Goal: Information Seeking & Learning: Learn about a topic

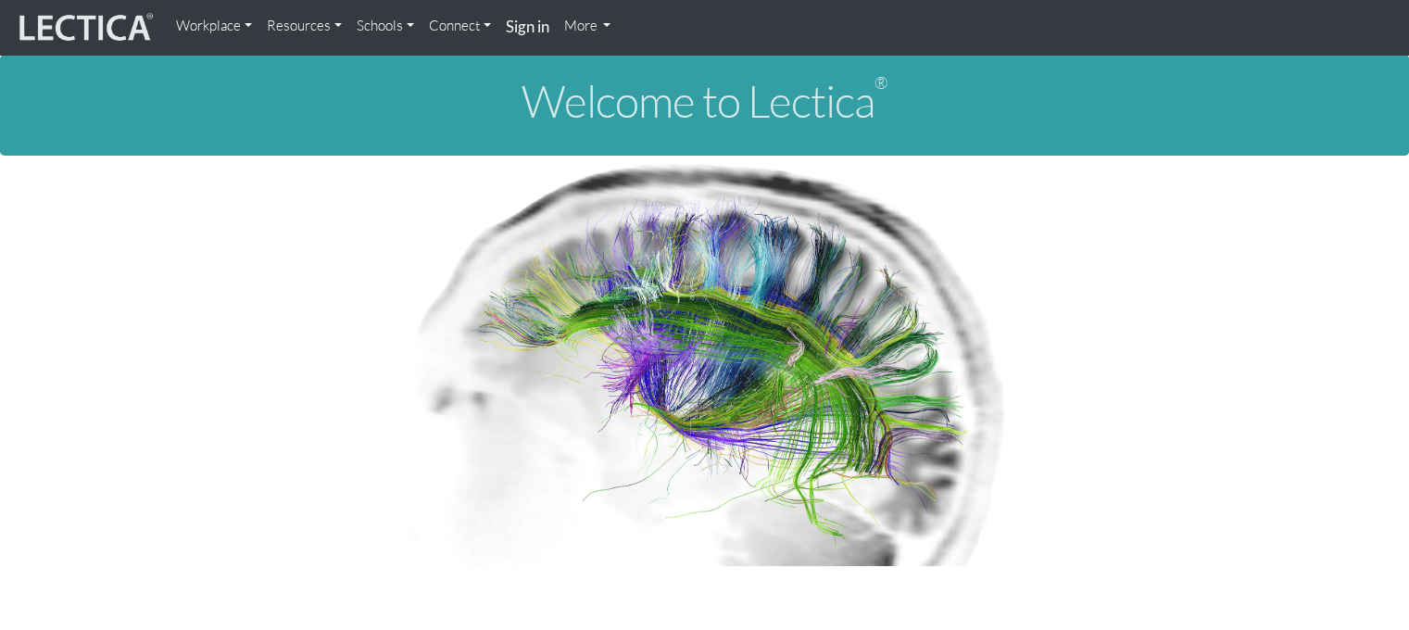
click at [398, 26] on link "Schools" at bounding box center [385, 25] width 72 height 37
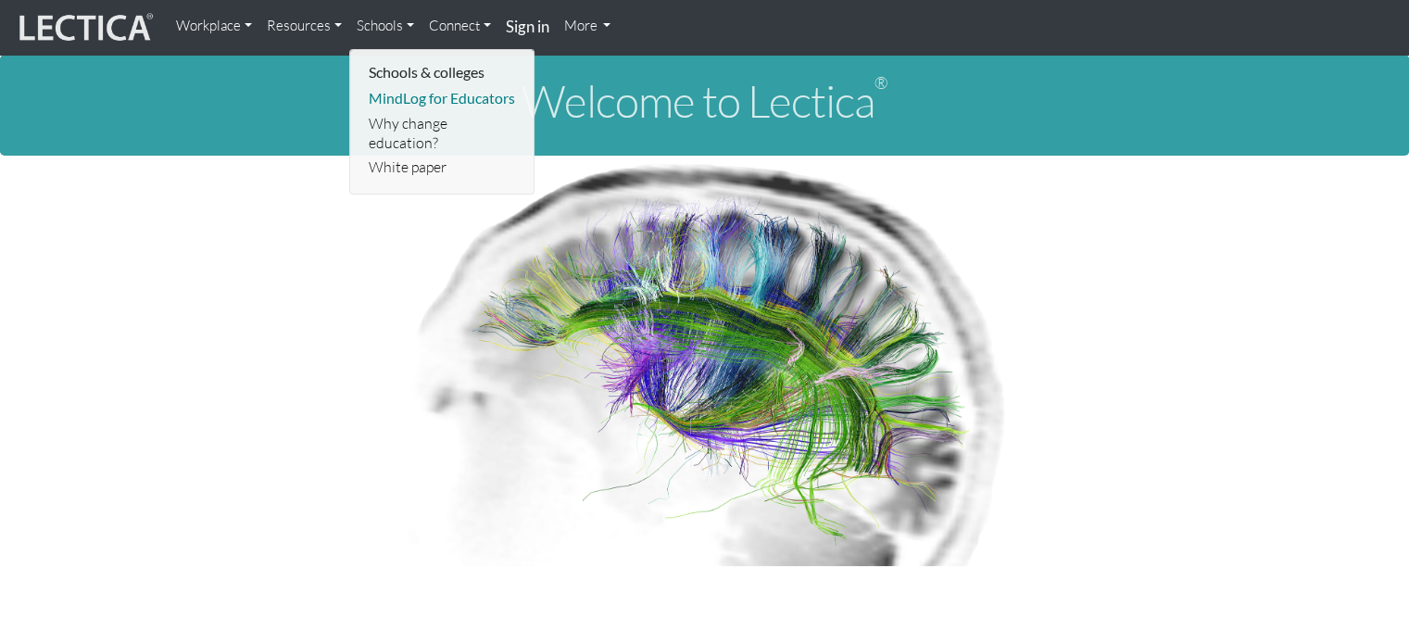
click at [421, 100] on link "MindLog for Educators" at bounding box center [443, 98] width 158 height 25
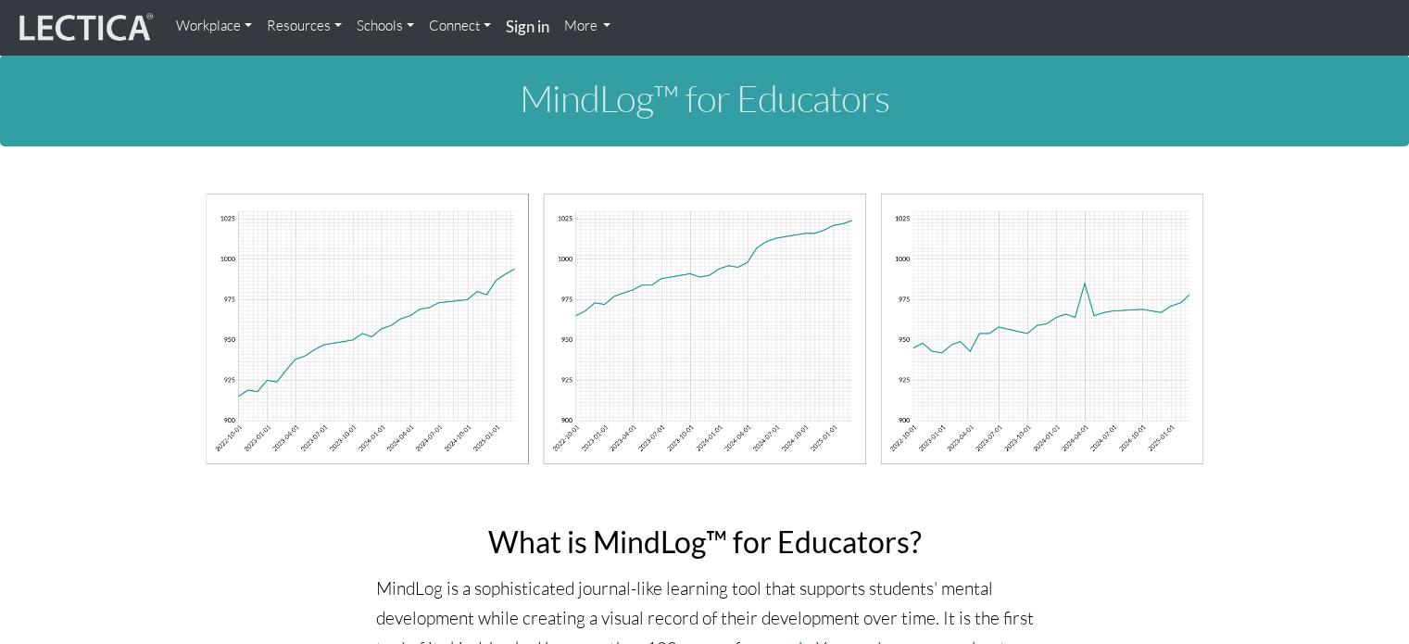
click at [241, 23] on link "Workplace" at bounding box center [214, 25] width 91 height 37
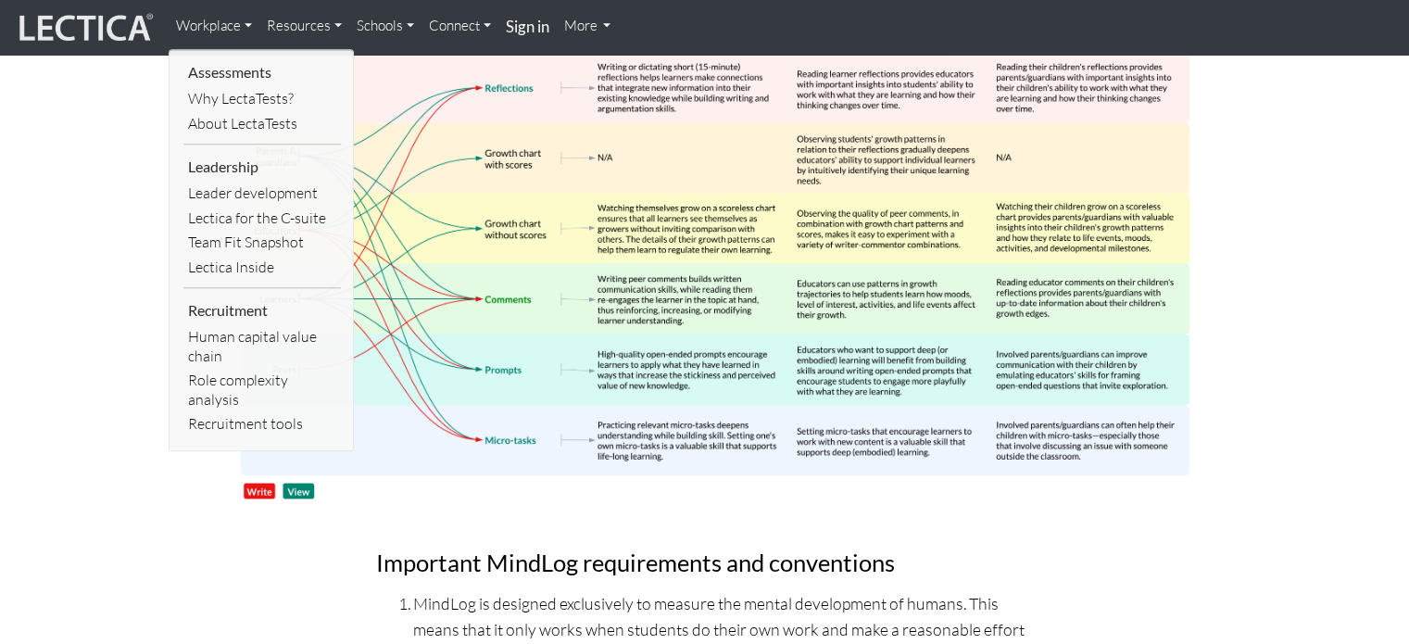
scroll to position [8665, 0]
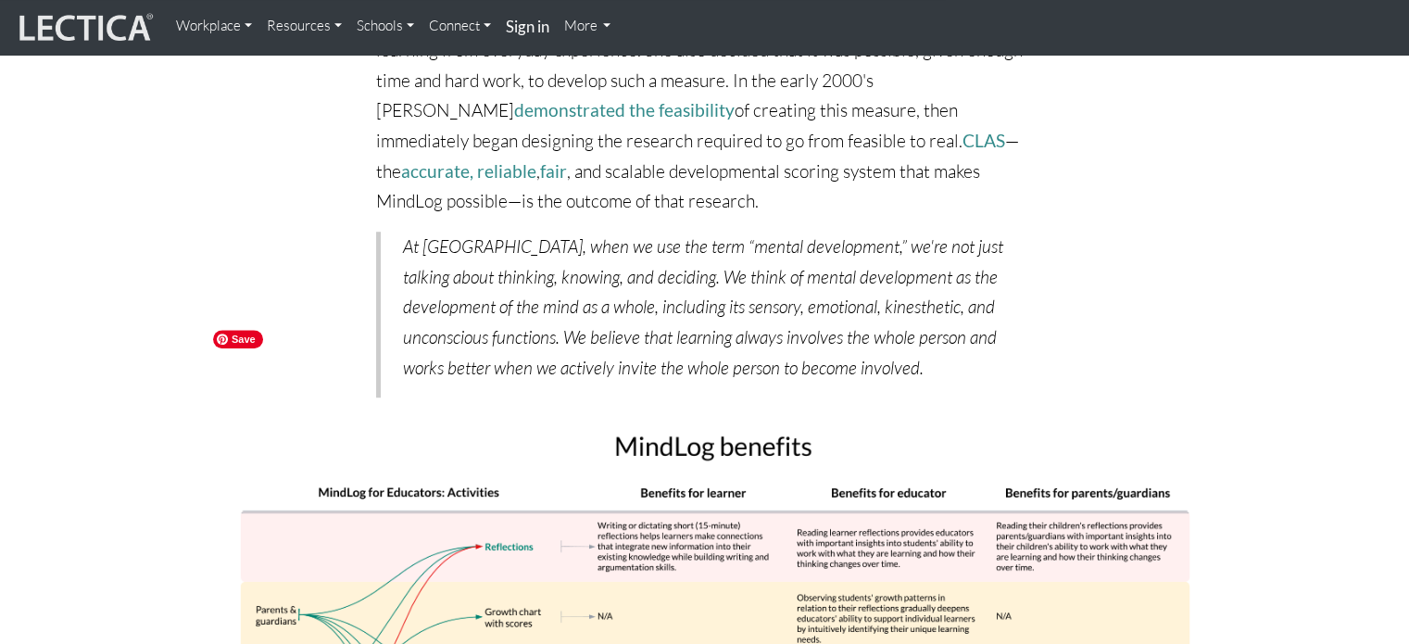
scroll to position [8157, 0]
